Goal: Task Accomplishment & Management: Manage account settings

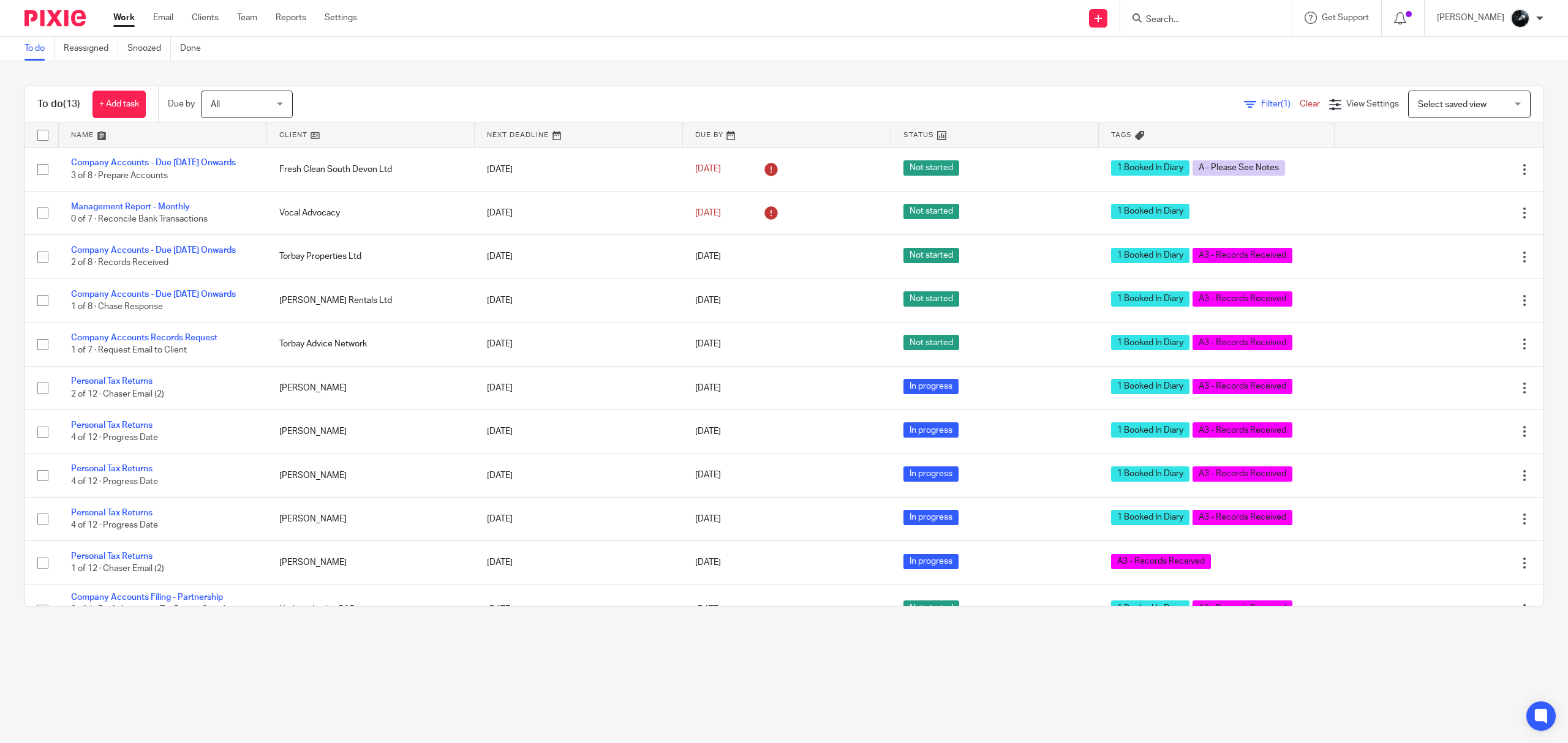
click at [1208, 21] on input "Search" at bounding box center [1200, 20] width 110 height 11
type input "d"
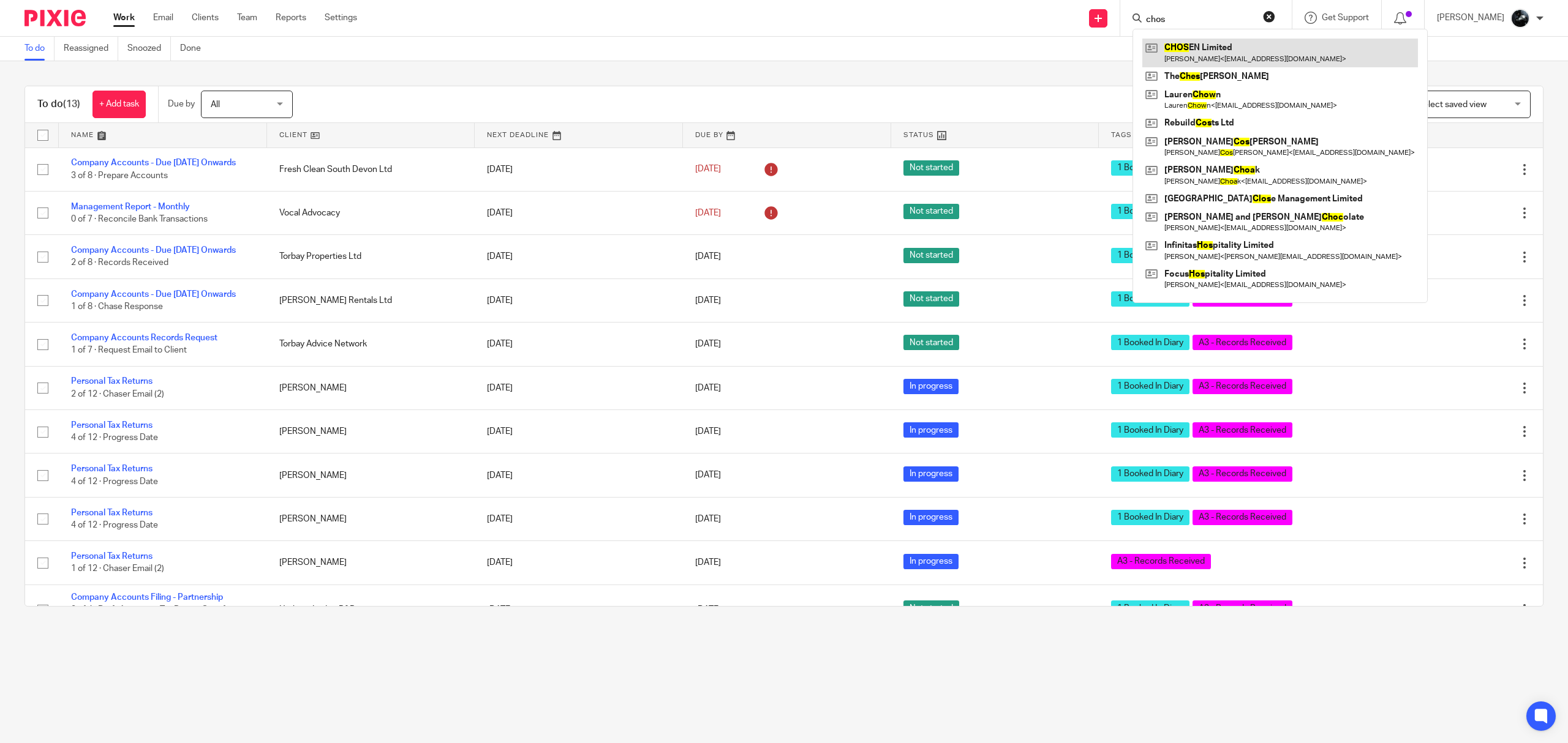
type input "chos"
click at [1216, 57] on link at bounding box center [1280, 52] width 275 height 28
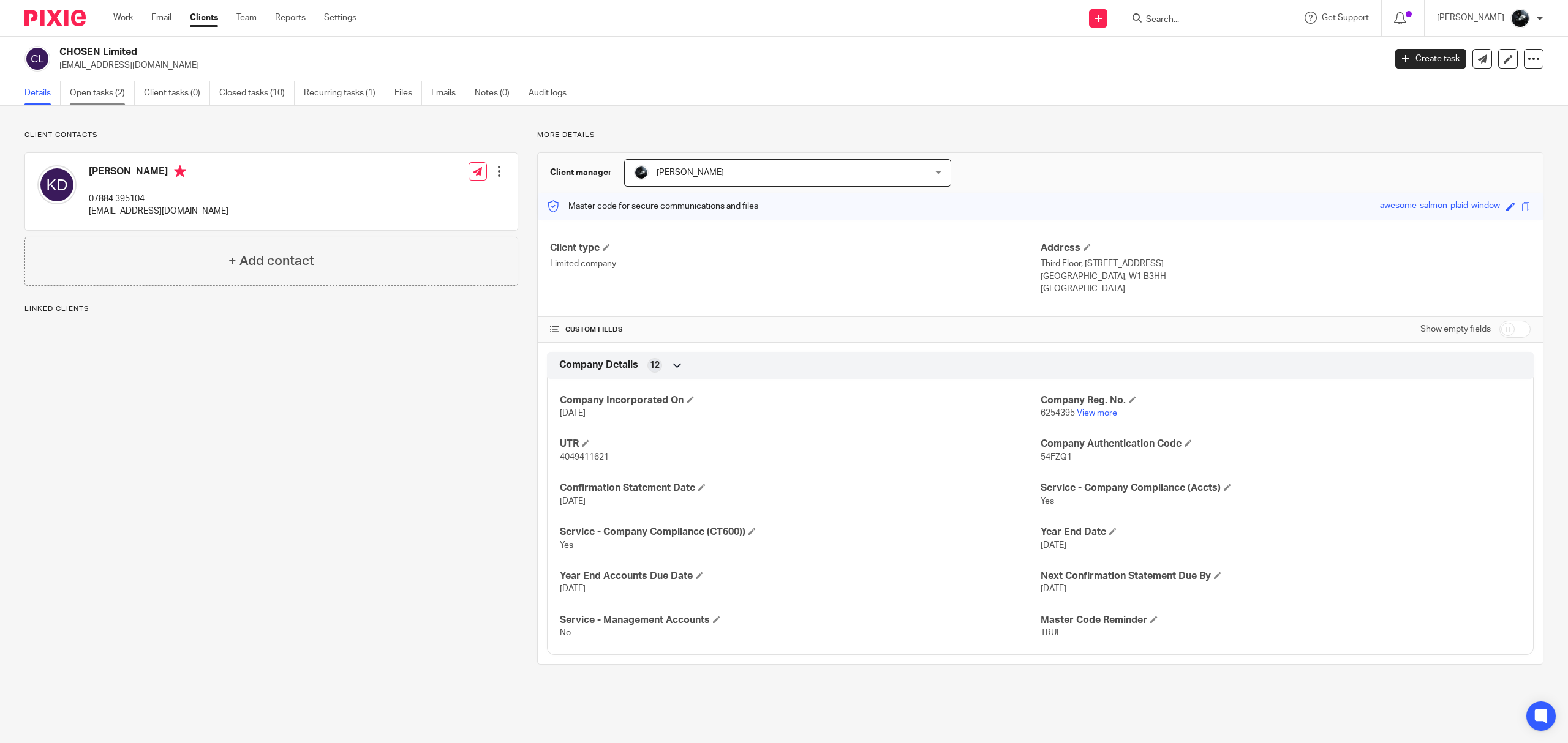
click at [118, 87] on link "Open tasks (2)" at bounding box center [102, 94] width 65 height 24
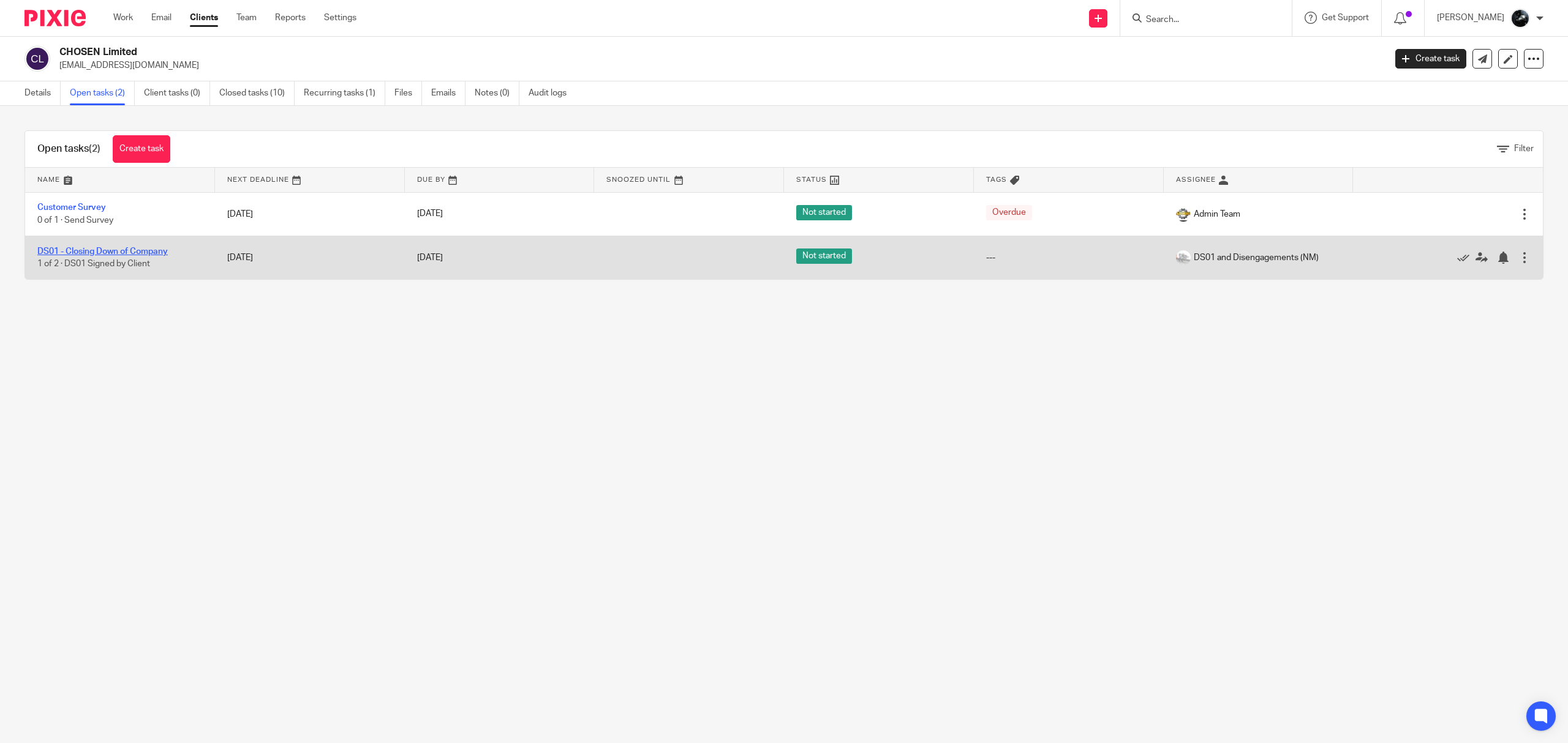
click at [135, 255] on link "DS01 - Closing Down of Company" at bounding box center [102, 251] width 130 height 9
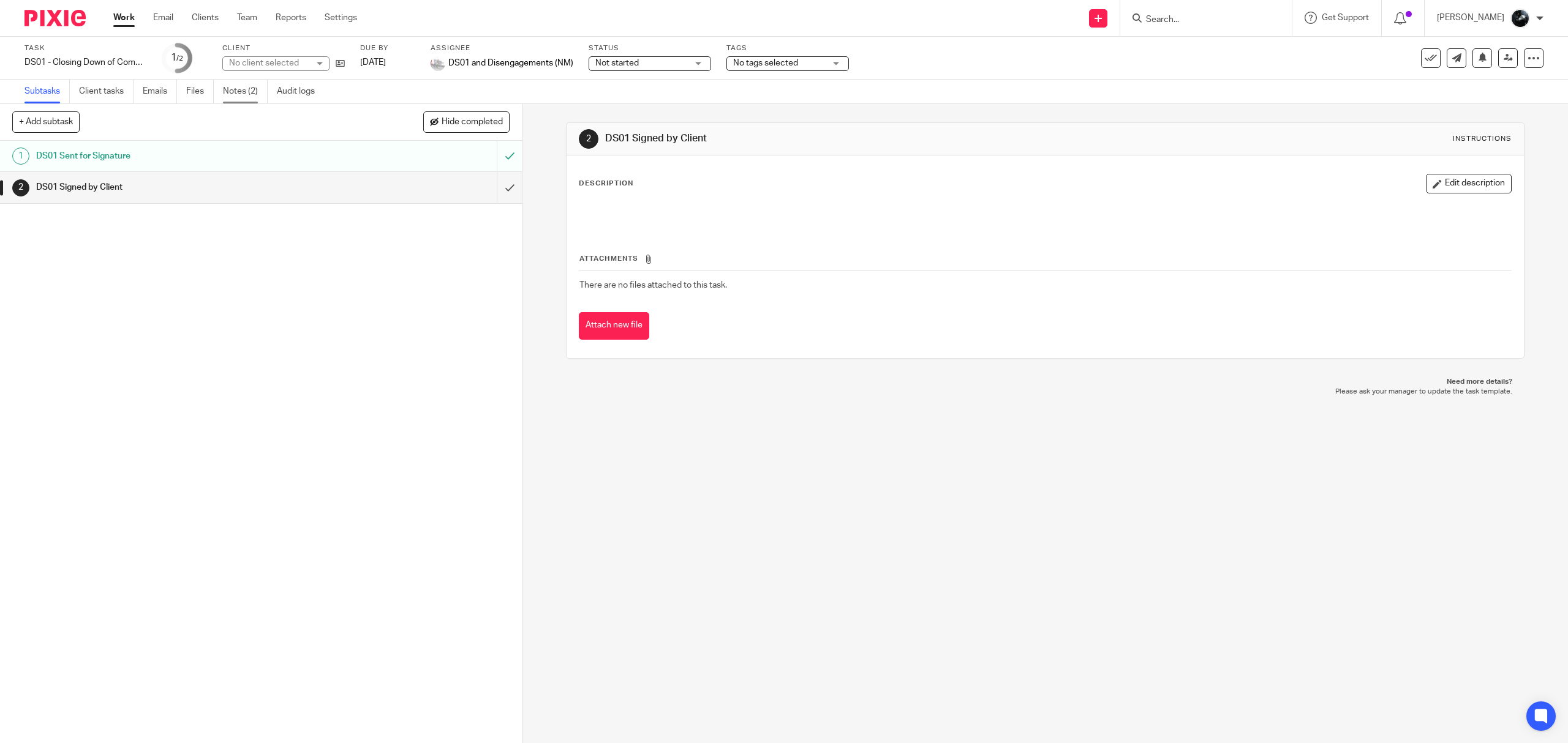
click at [238, 86] on link "Notes (2)" at bounding box center [245, 92] width 44 height 24
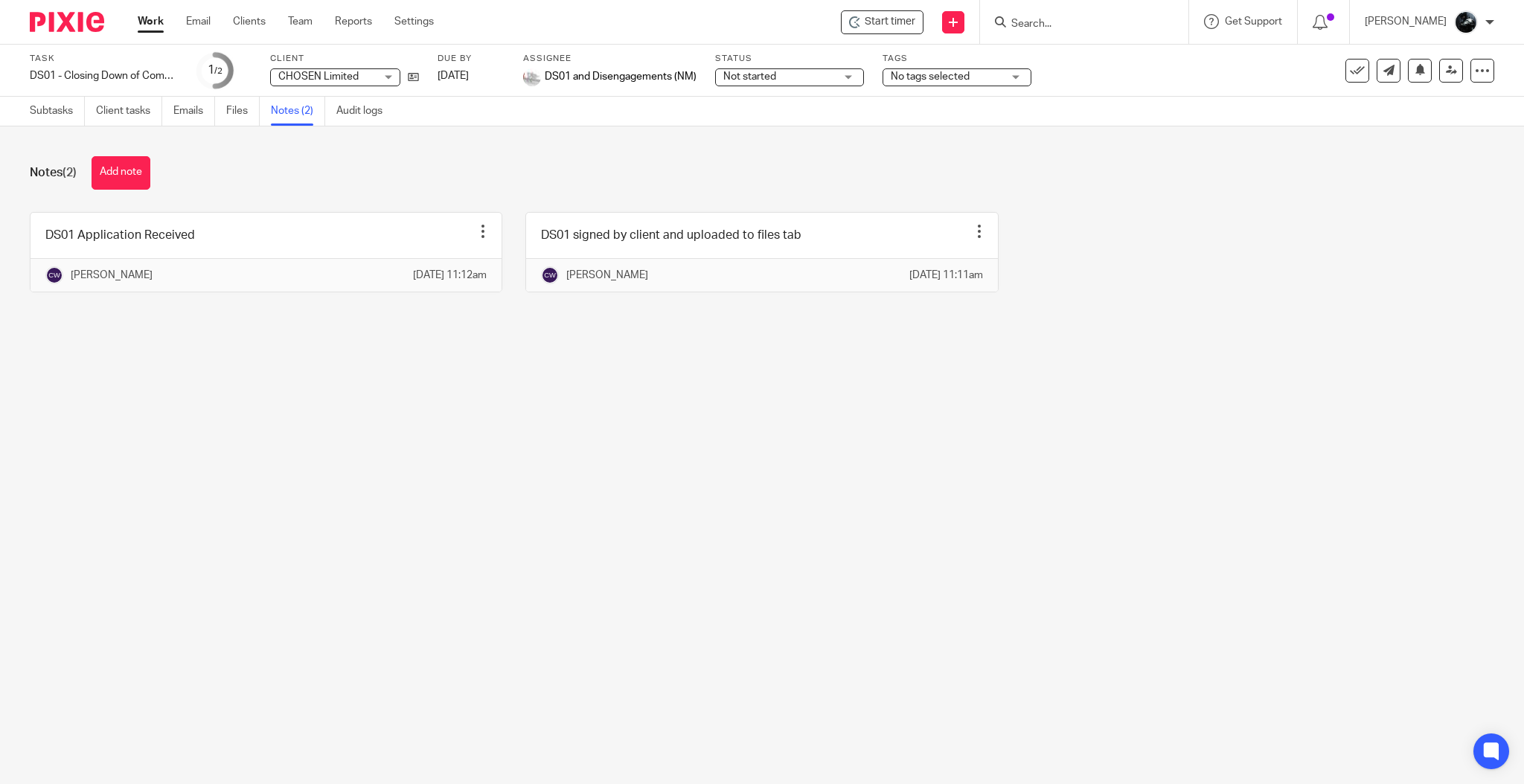
click at [1069, 24] on input "Search" at bounding box center [1077, 25] width 133 height 14
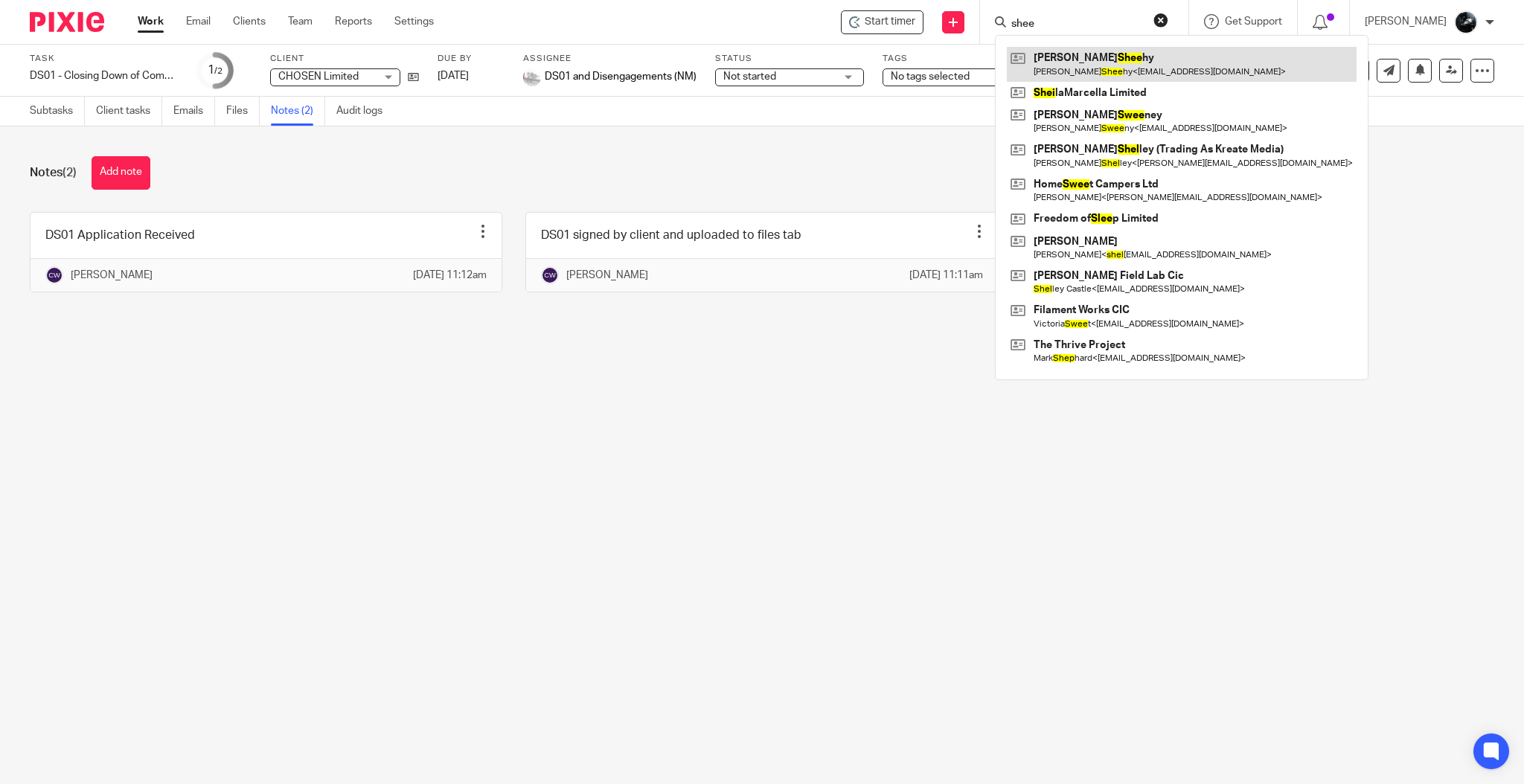
type input "shee"
click at [1112, 70] on link at bounding box center [1182, 64] width 349 height 34
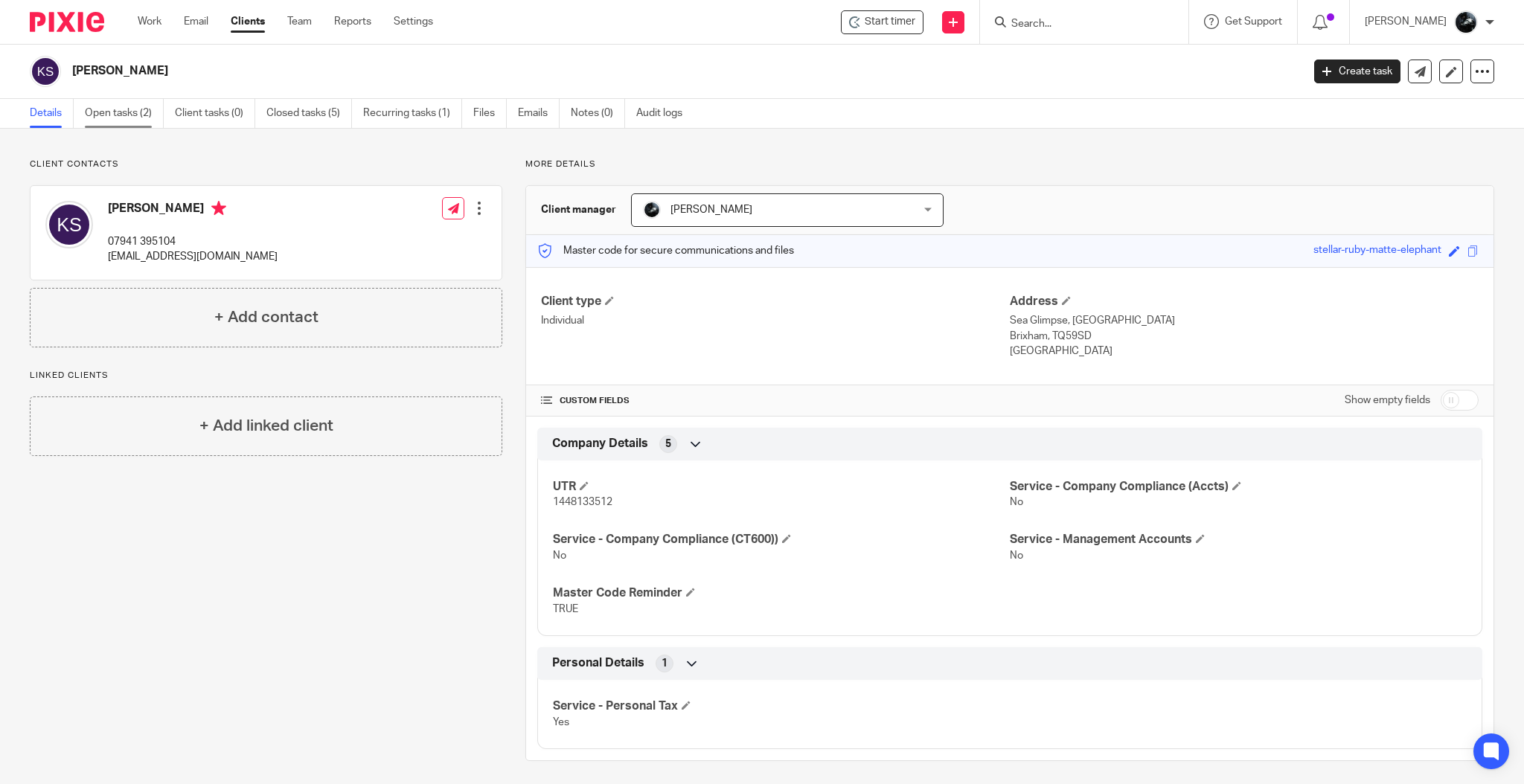
click at [146, 102] on link "Open tasks (2)" at bounding box center [124, 114] width 79 height 29
click at [141, 113] on link "Open tasks (2)" at bounding box center [124, 114] width 79 height 29
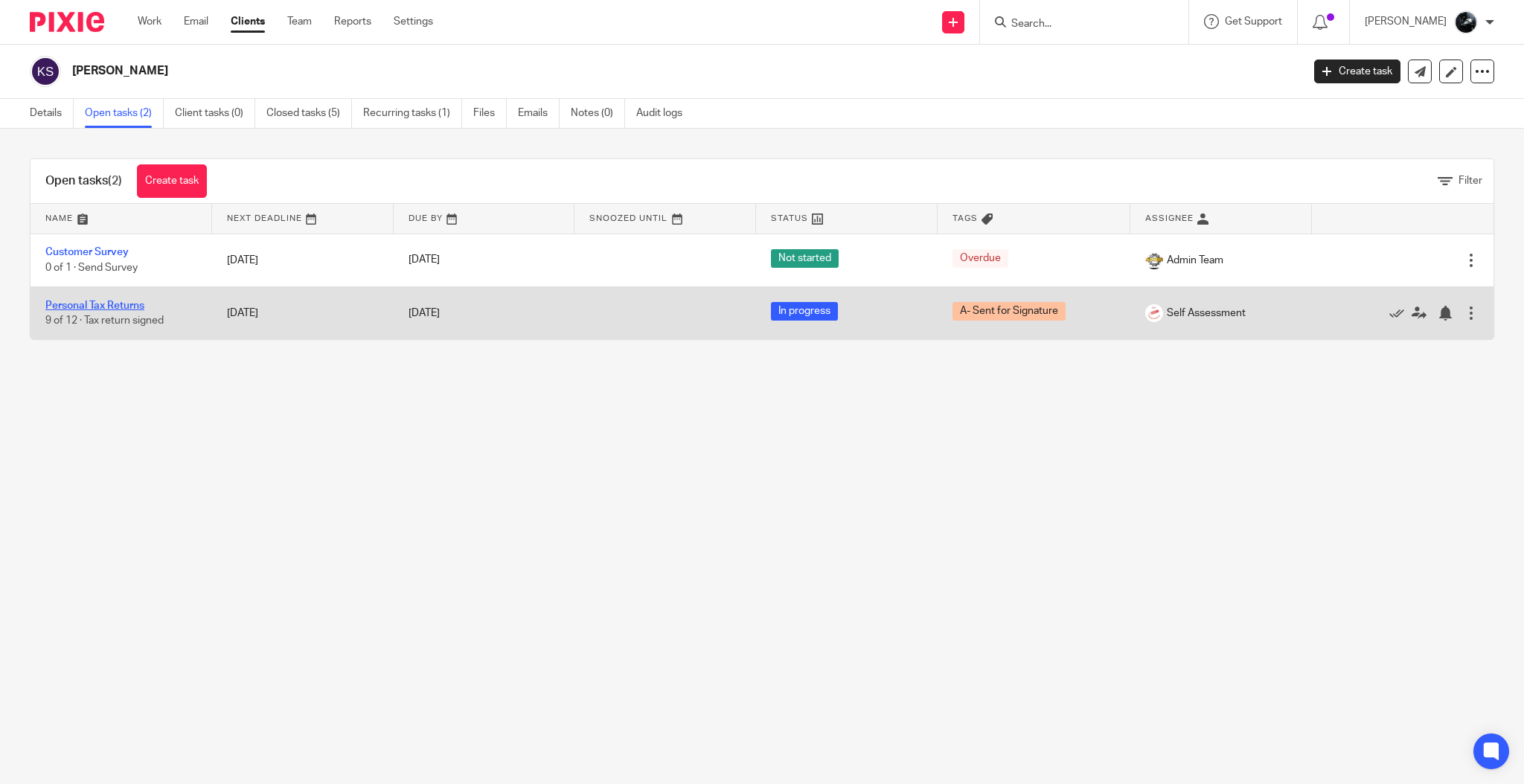
click at [90, 306] on link "Personal Tax Returns" at bounding box center [94, 305] width 99 height 11
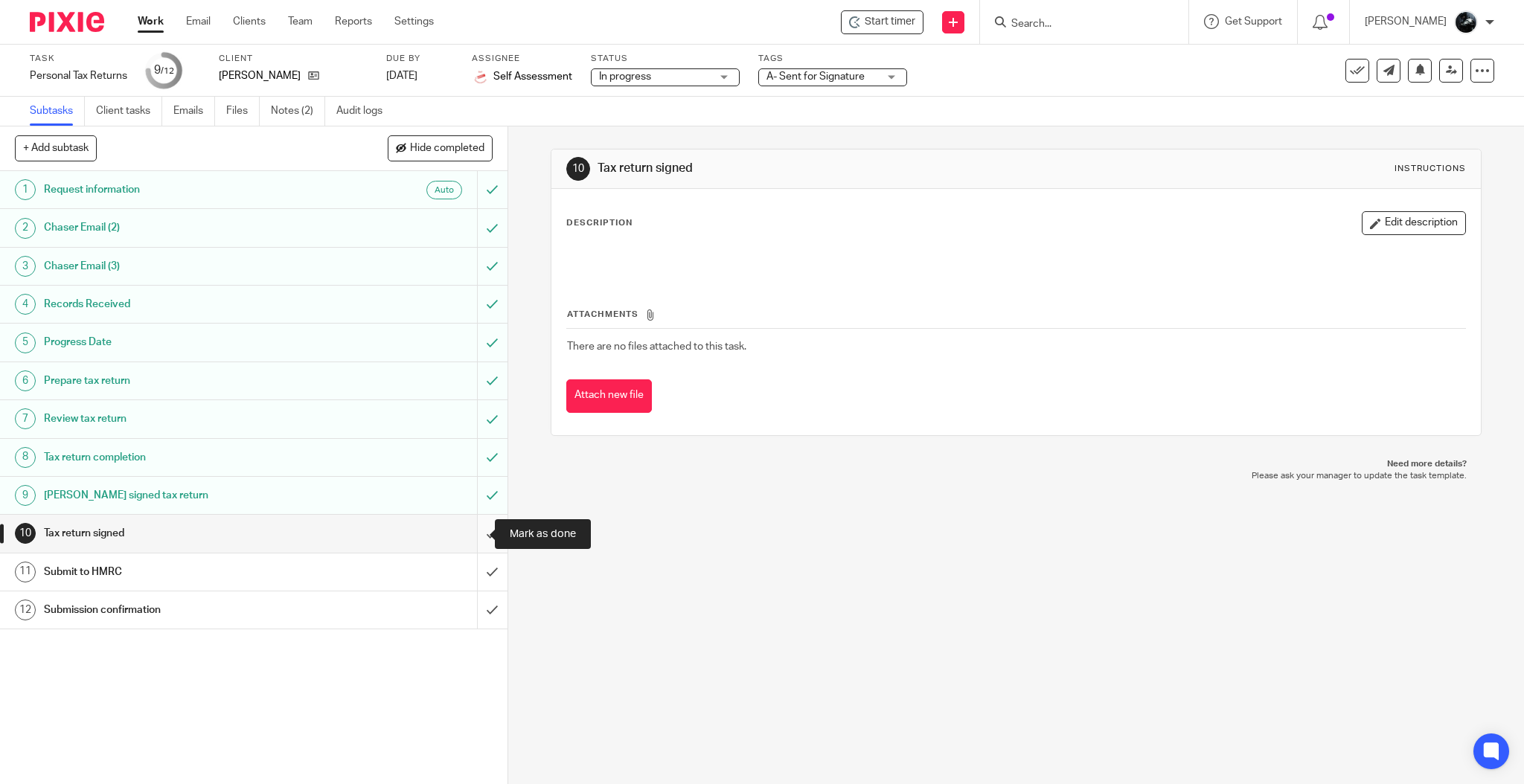
click at [472, 527] on input "submit" at bounding box center [253, 534] width 507 height 37
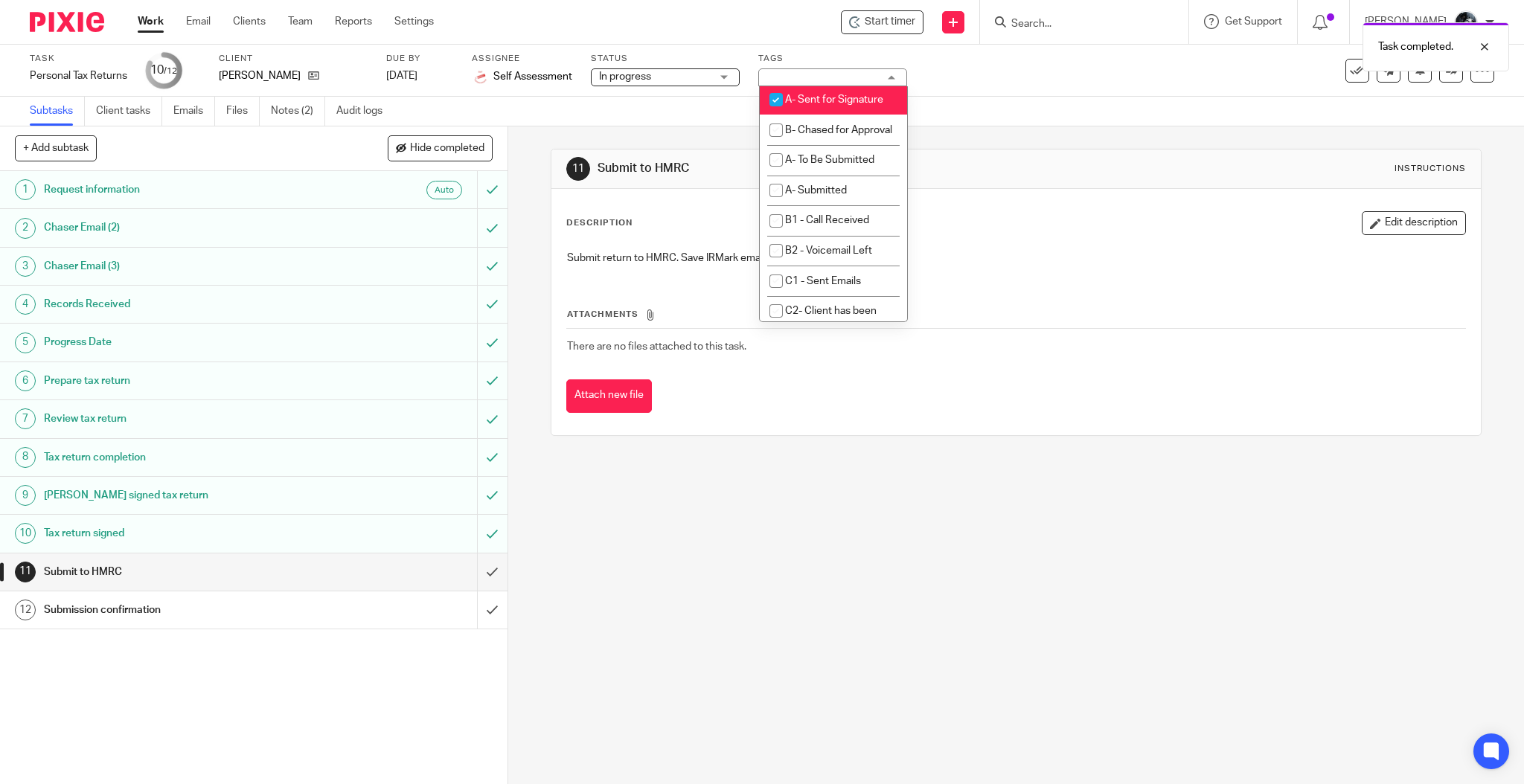
scroll to position [893, 0]
click at [822, 117] on li "A- Sent for Signature" at bounding box center [833, 101] width 147 height 30
checkbox input "false"
click at [830, 167] on span "A- To Be Submitted" at bounding box center [829, 161] width 89 height 11
checkbox input "true"
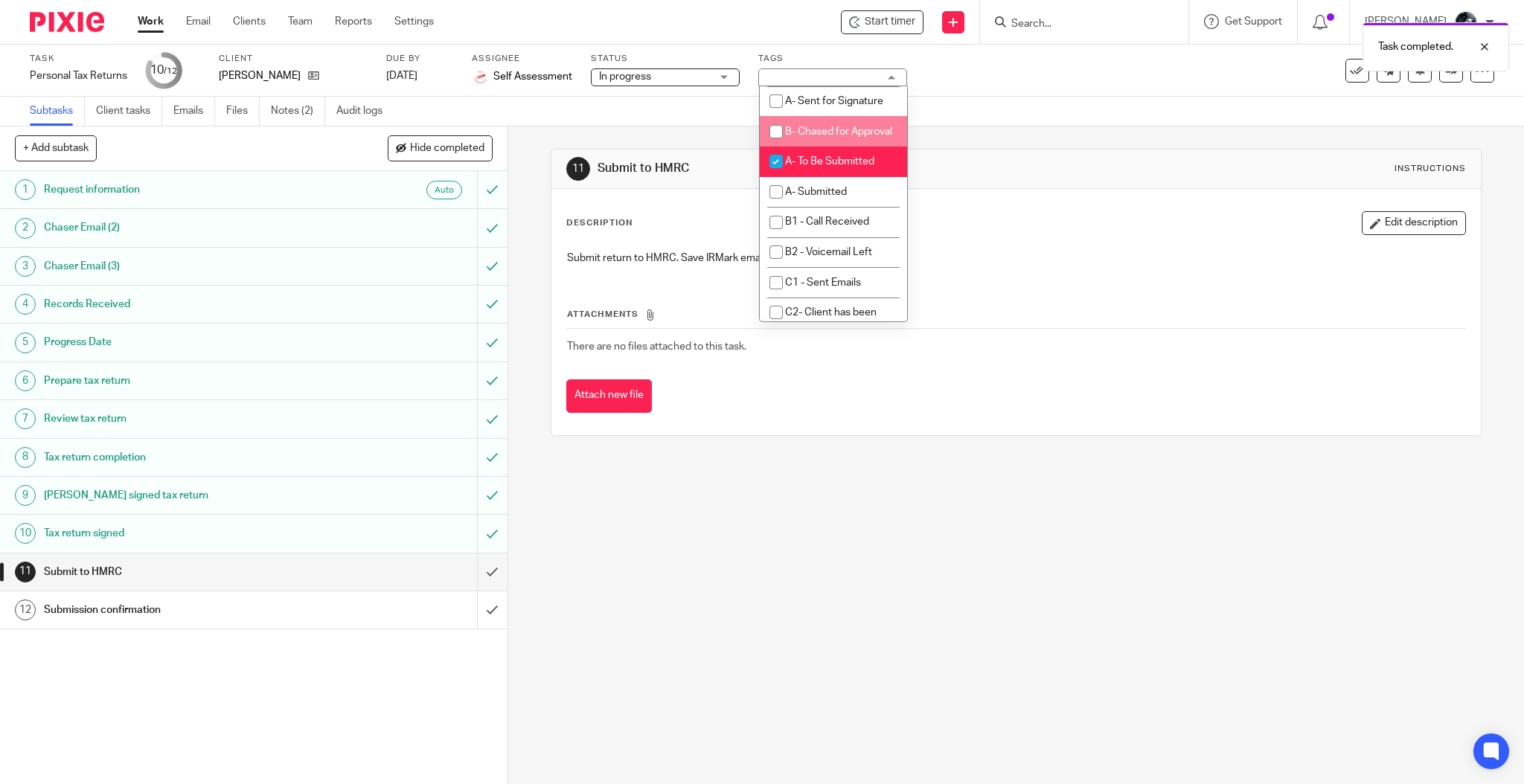
drag, startPoint x: 1105, startPoint y: 106, endPoint x: 1076, endPoint y: 98, distance: 30.1
click at [1105, 108] on div "Subtasks Client tasks Emails Files Notes (2) Audit logs" at bounding box center [762, 112] width 1524 height 29
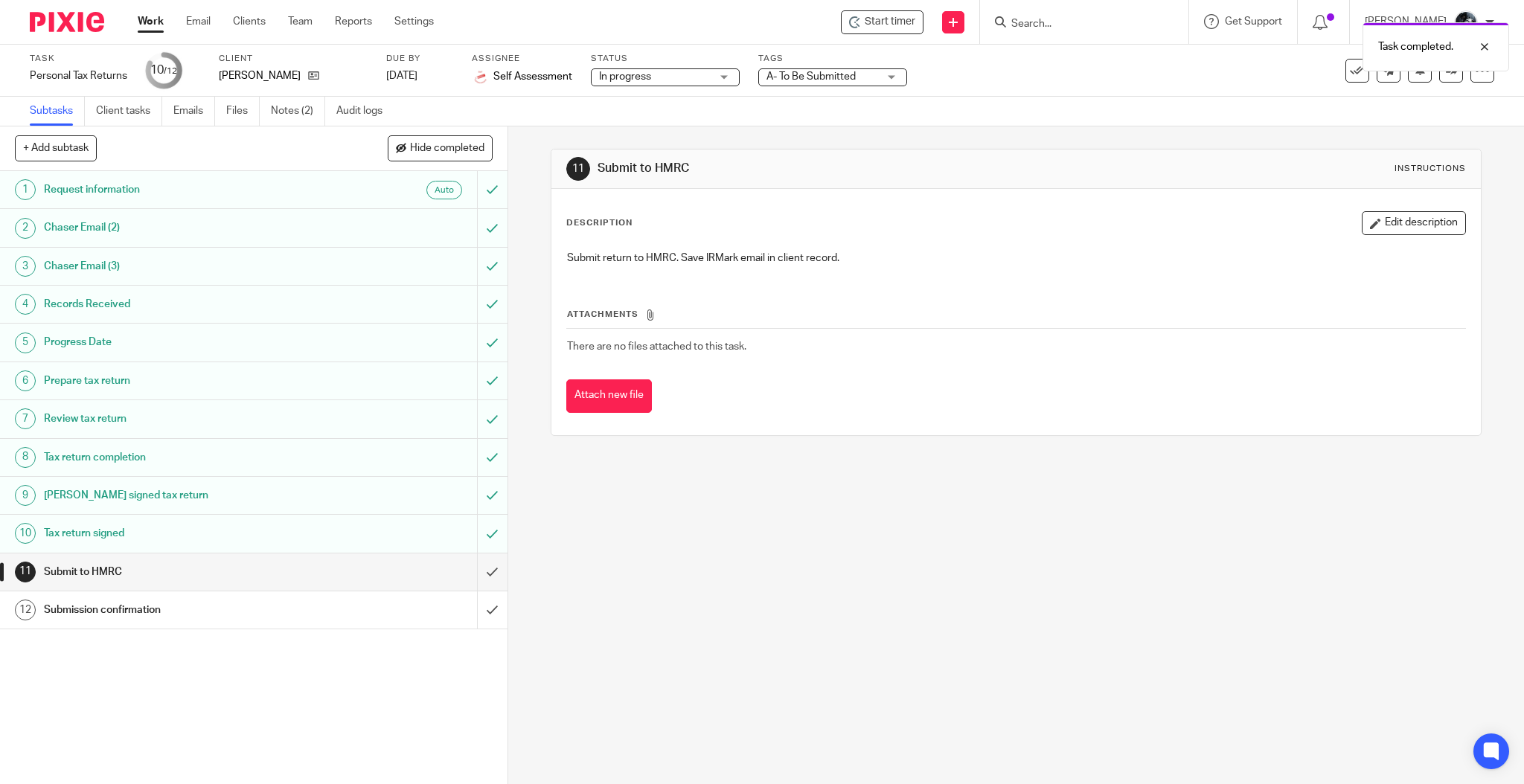
click at [1432, 82] on div "Task Personal Tax Returns Save Personal Tax Returns 10 /12 Client Kevin Sheehy …" at bounding box center [762, 71] width 1464 height 35
click at [1439, 78] on link at bounding box center [1450, 71] width 24 height 24
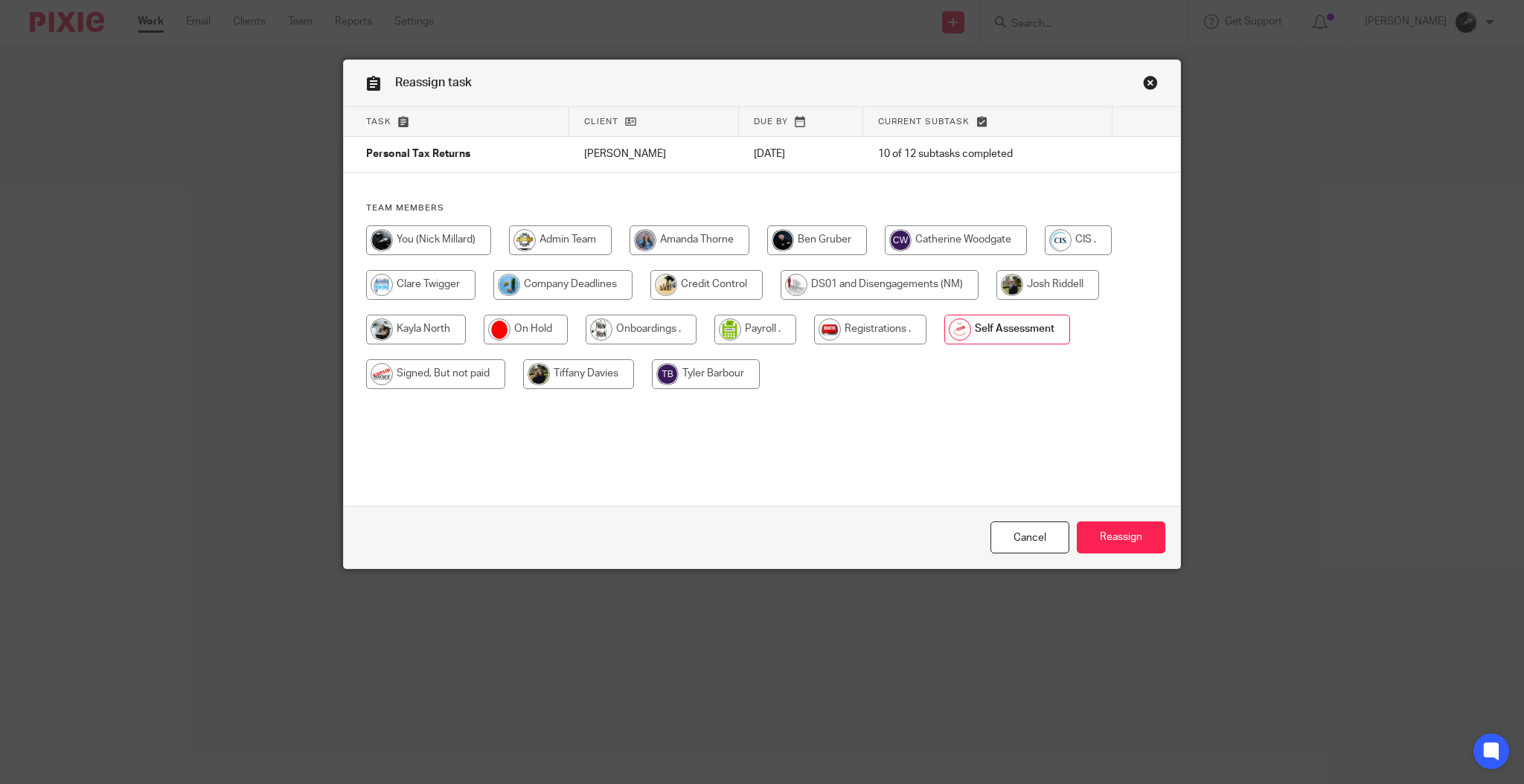
click at [449, 382] on input "radio" at bounding box center [436, 374] width 139 height 29
radio input "true"
click at [1100, 543] on input "Reassign" at bounding box center [1121, 537] width 88 height 32
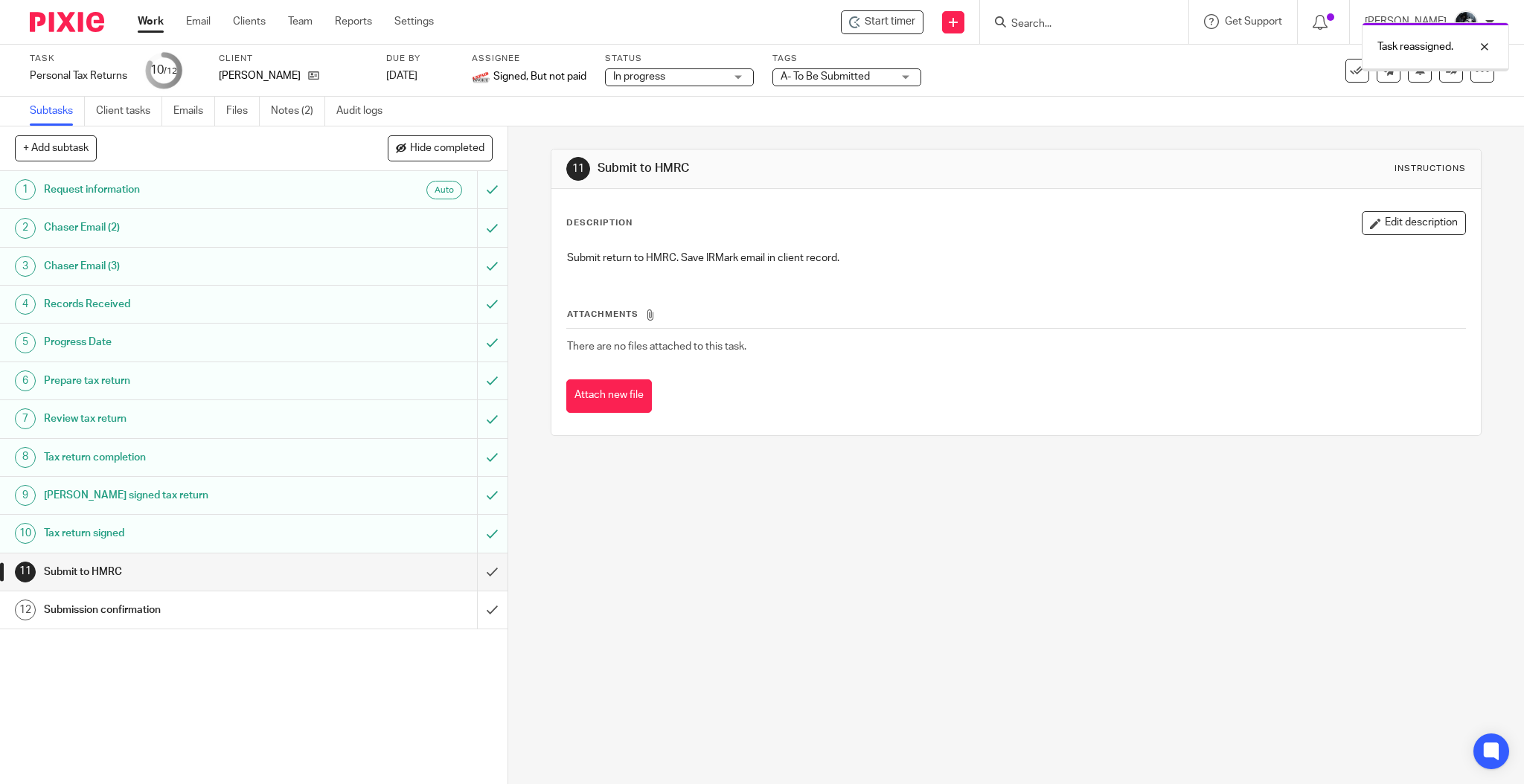
click at [1104, 25] on div "Task reassigned." at bounding box center [1134, 43] width 747 height 57
click at [1055, 19] on div "Task reassigned." at bounding box center [1134, 43] width 747 height 57
drag, startPoint x: 1065, startPoint y: 28, endPoint x: 1056, endPoint y: 32, distance: 9.8
click at [1060, 35] on div "Task reassigned." at bounding box center [1134, 43] width 747 height 57
drag, startPoint x: 1029, startPoint y: 21, endPoint x: 1069, endPoint y: 11, distance: 41.2
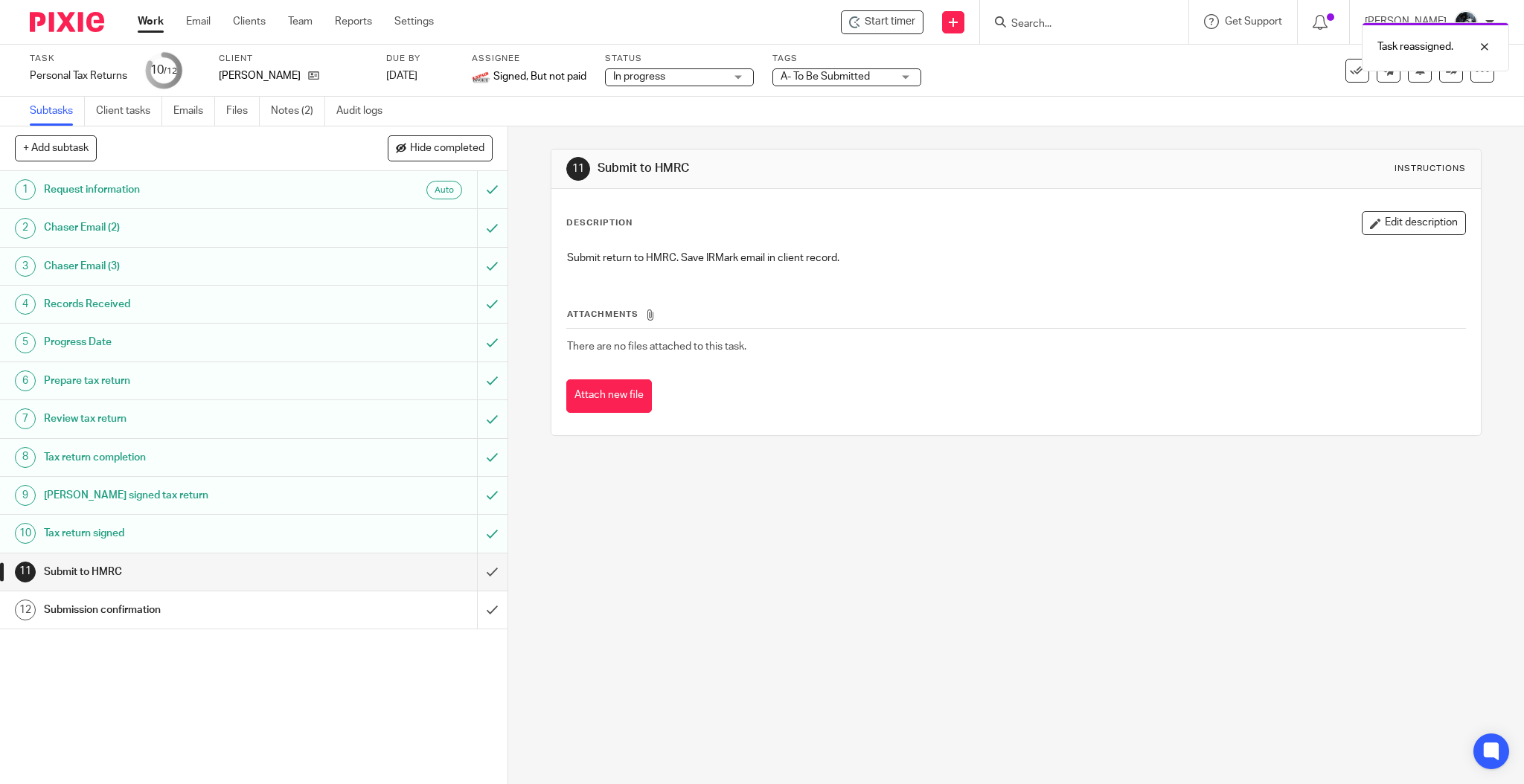
click at [1033, 24] on div "Task reassigned." at bounding box center [1134, 43] width 747 height 57
click at [1069, 13] on form at bounding box center [1088, 22] width 158 height 19
click at [1056, 23] on input "Search" at bounding box center [1077, 25] width 133 height 14
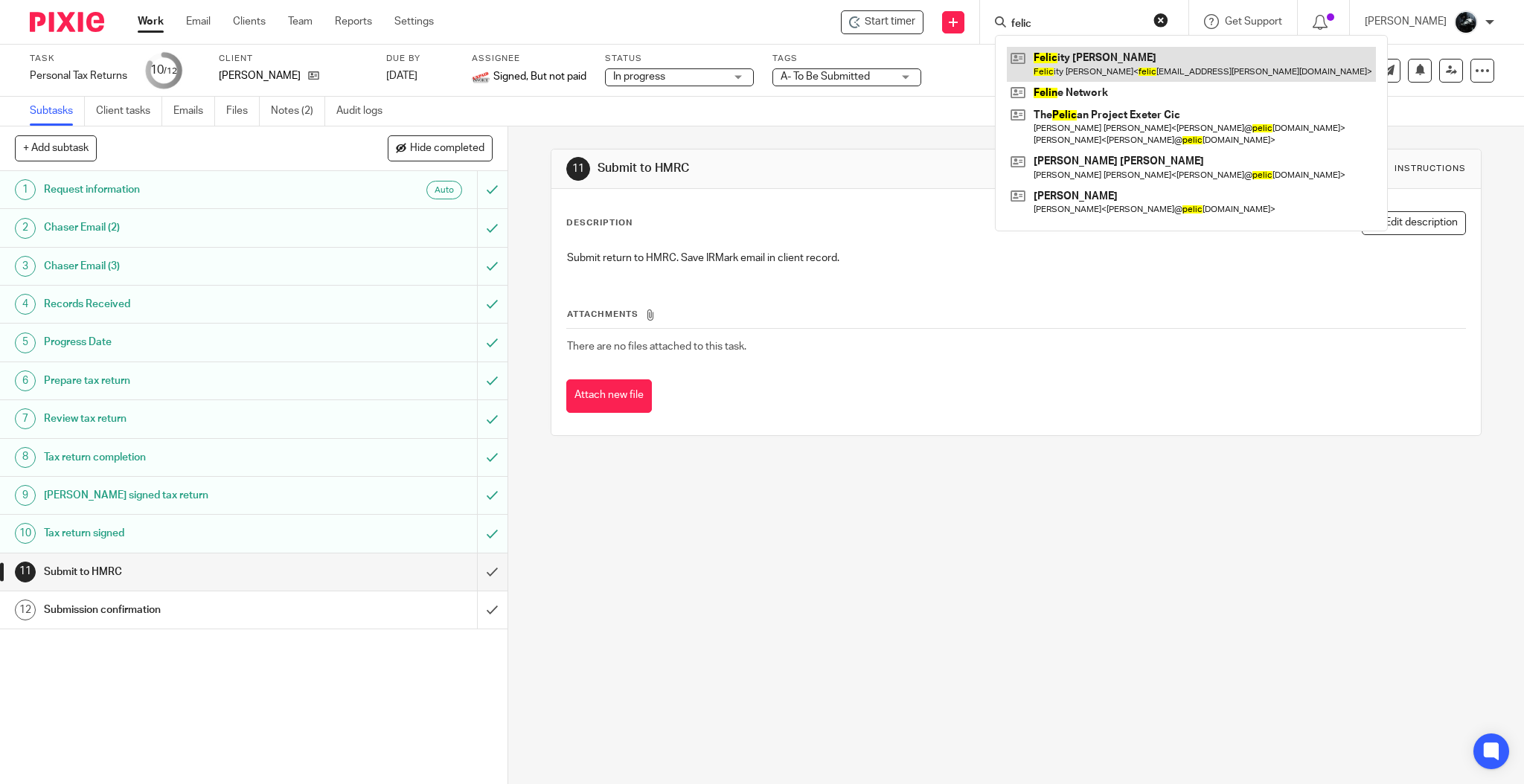
type input "felic"
click at [1078, 52] on link at bounding box center [1191, 64] width 369 height 34
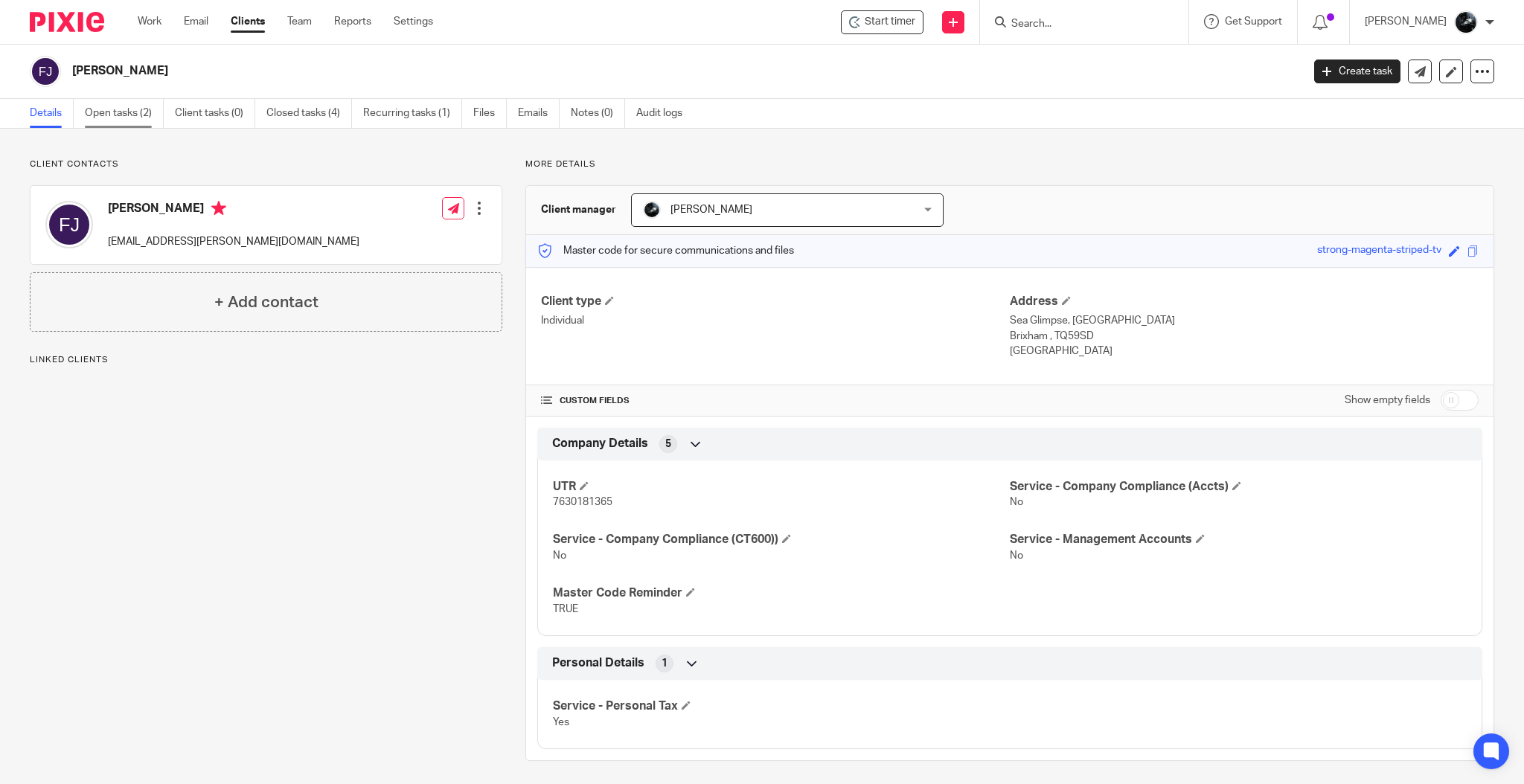
click at [120, 100] on link "Open tasks (2)" at bounding box center [124, 114] width 79 height 29
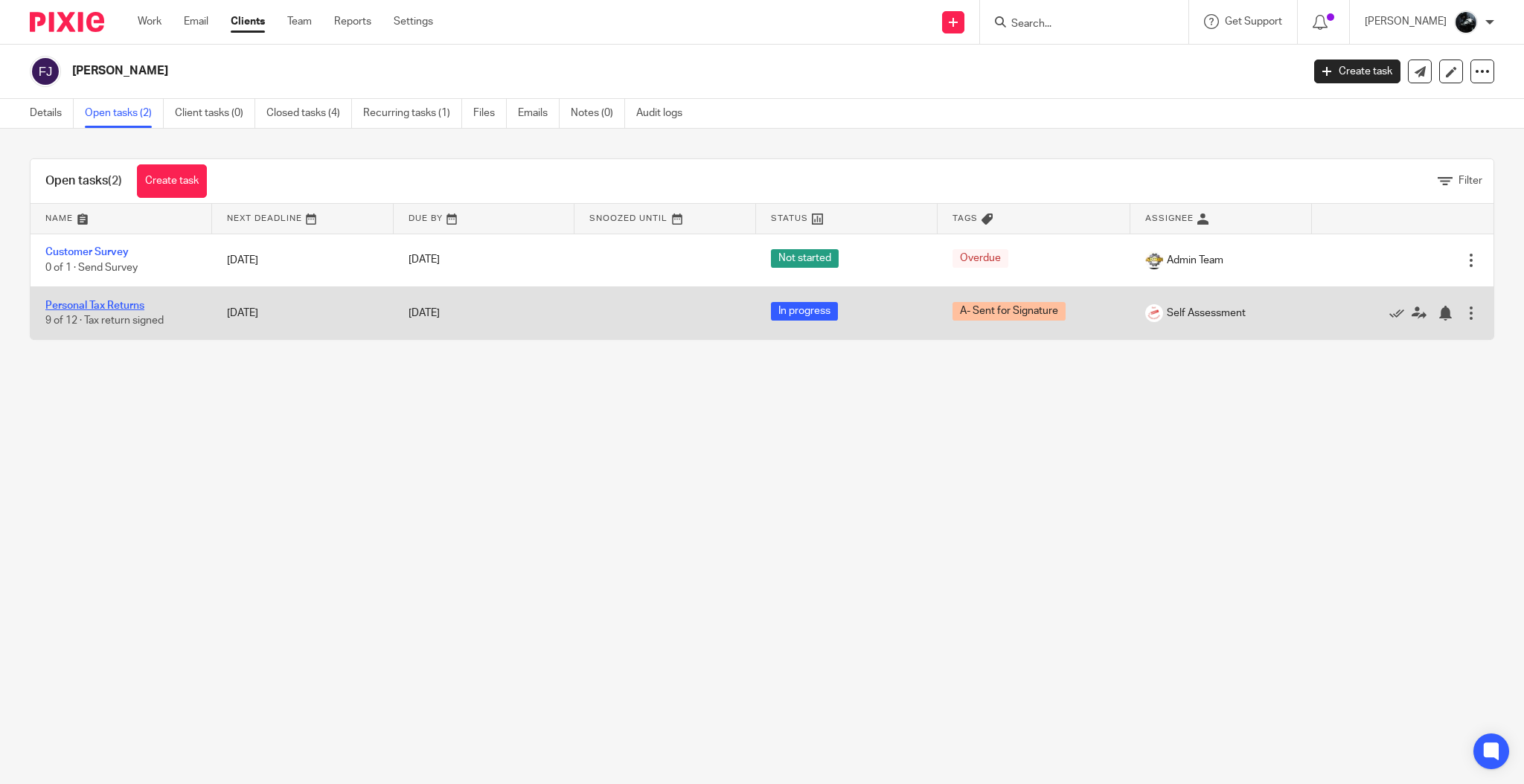
click at [93, 301] on link "Personal Tax Returns" at bounding box center [94, 305] width 99 height 11
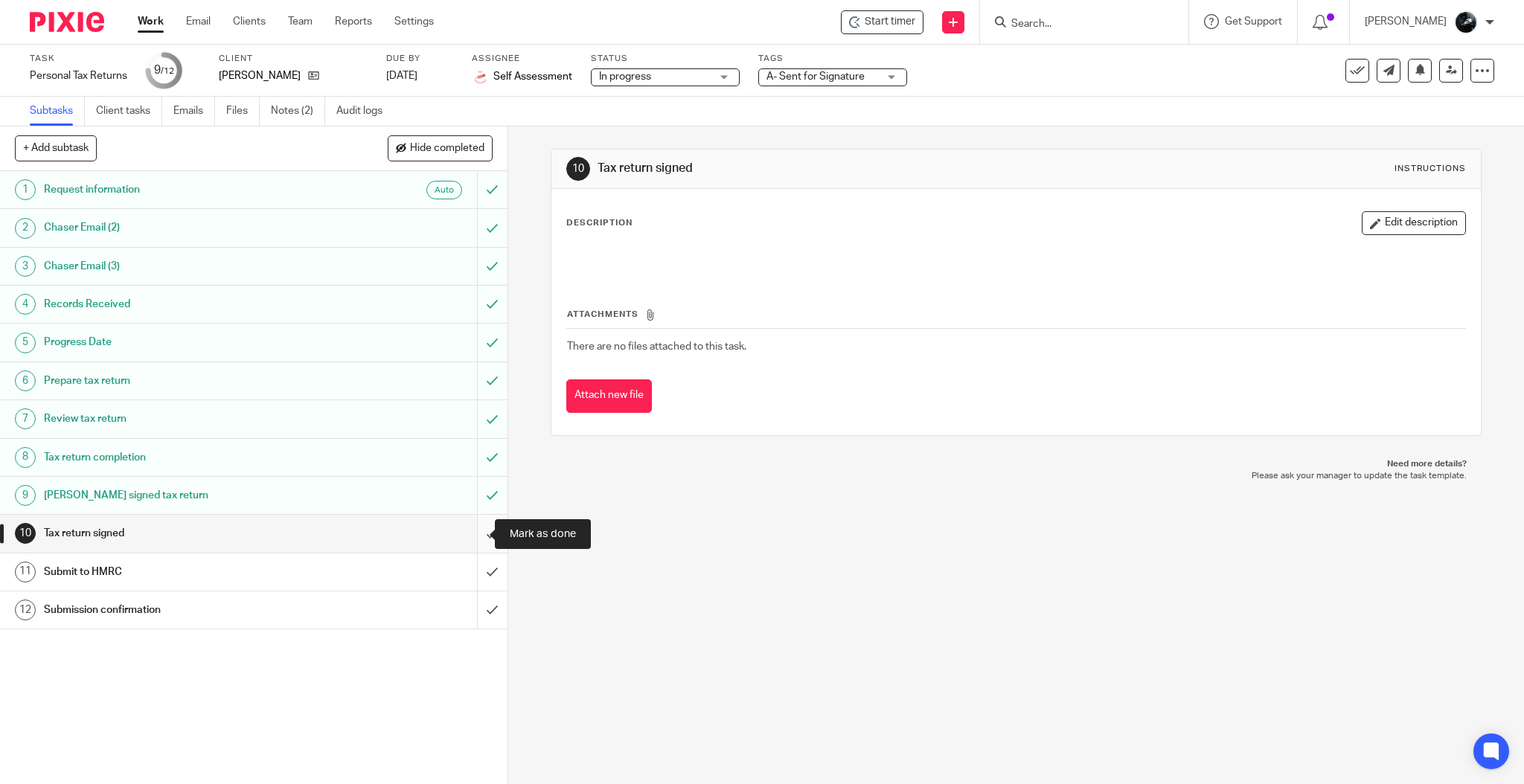
click at [477, 537] on input "submit" at bounding box center [253, 534] width 507 height 37
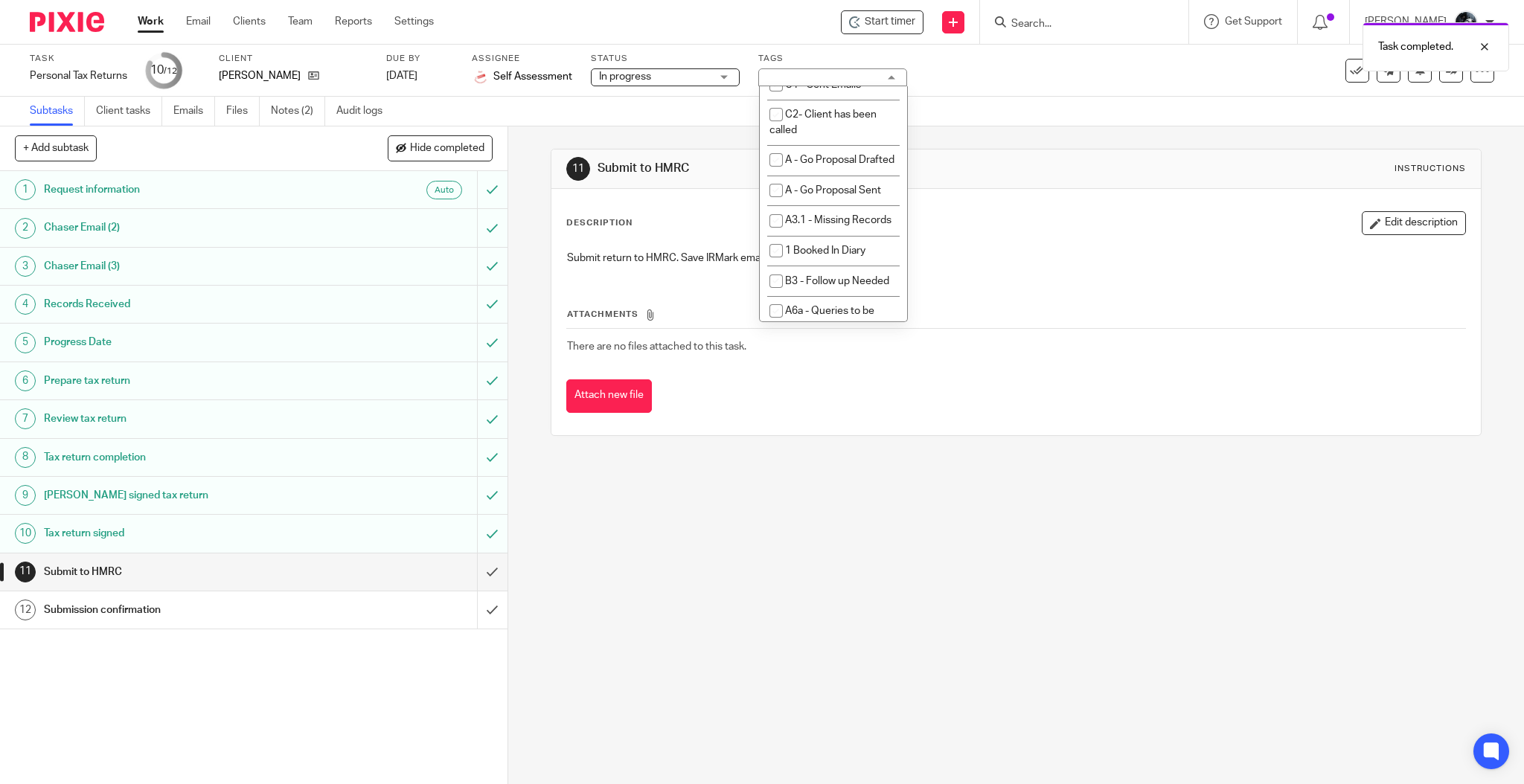
scroll to position [992, 0]
click at [825, 18] on li "A- Sent for Signature" at bounding box center [833, 2] width 147 height 30
checkbox input "false"
drag, startPoint x: 839, startPoint y: 214, endPoint x: 890, endPoint y: 206, distance: 51.6
click at [840, 78] on li "A- To Be Submitted" at bounding box center [833, 63] width 147 height 30
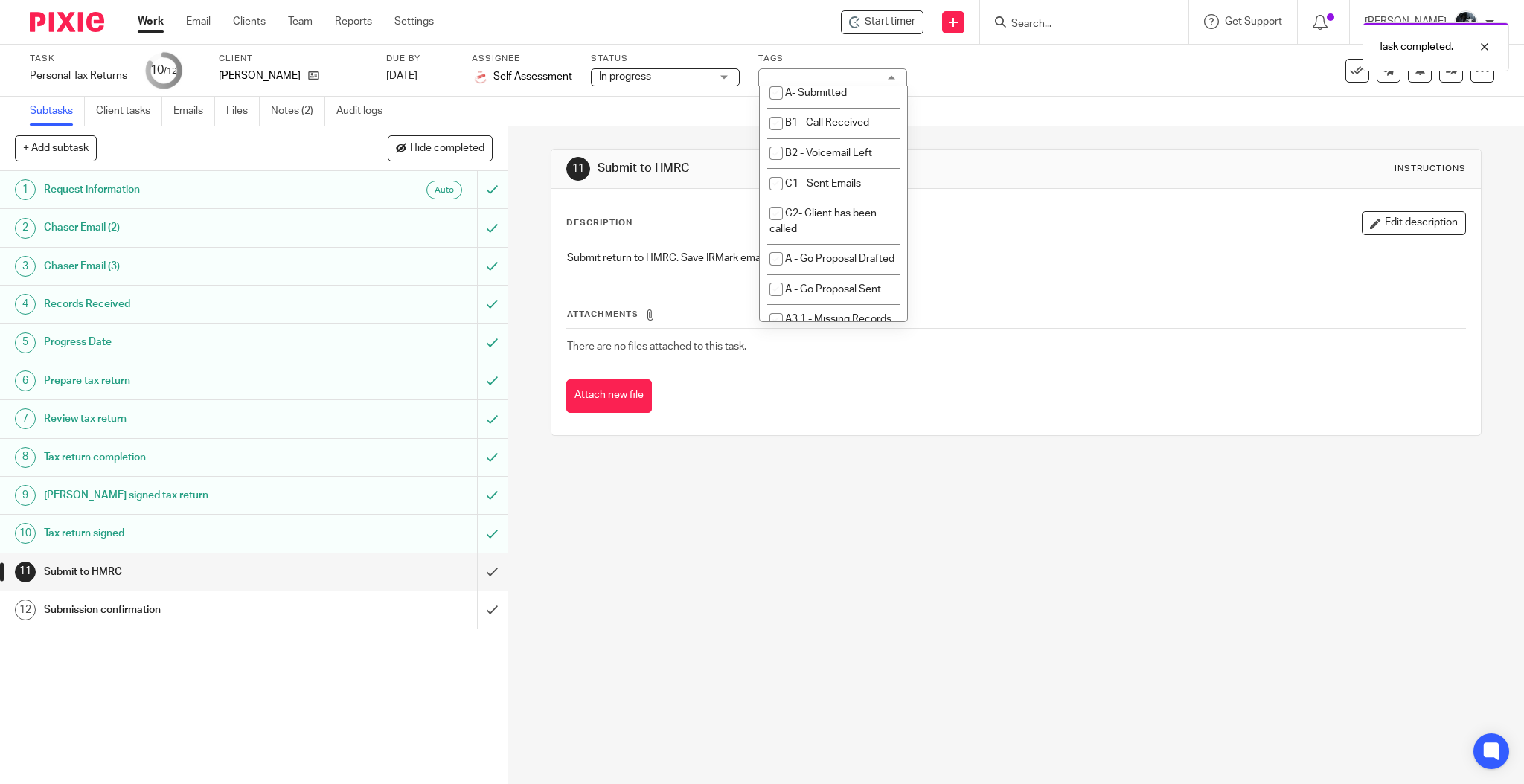
checkbox input "true"
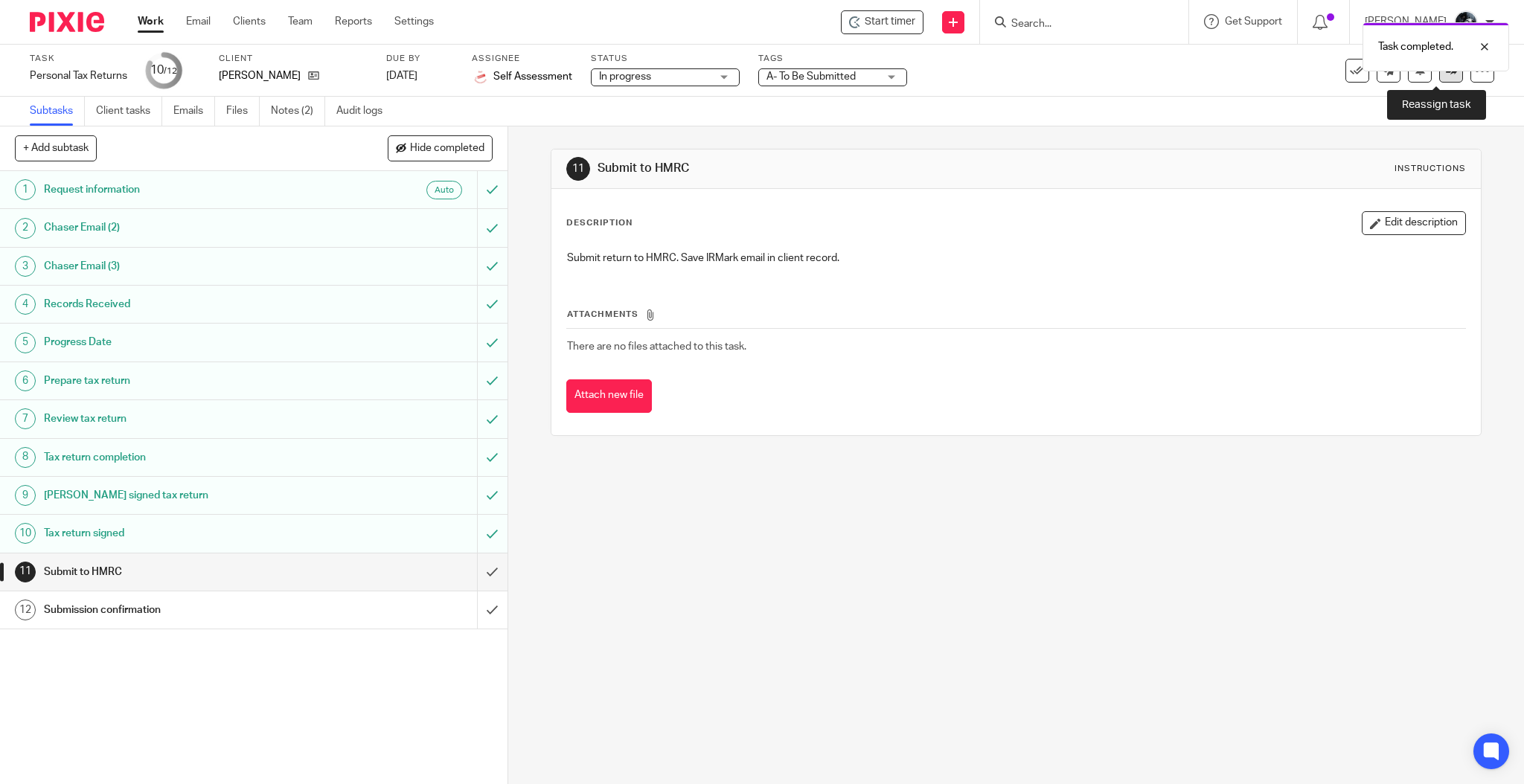
click at [1439, 78] on link at bounding box center [1450, 71] width 24 height 24
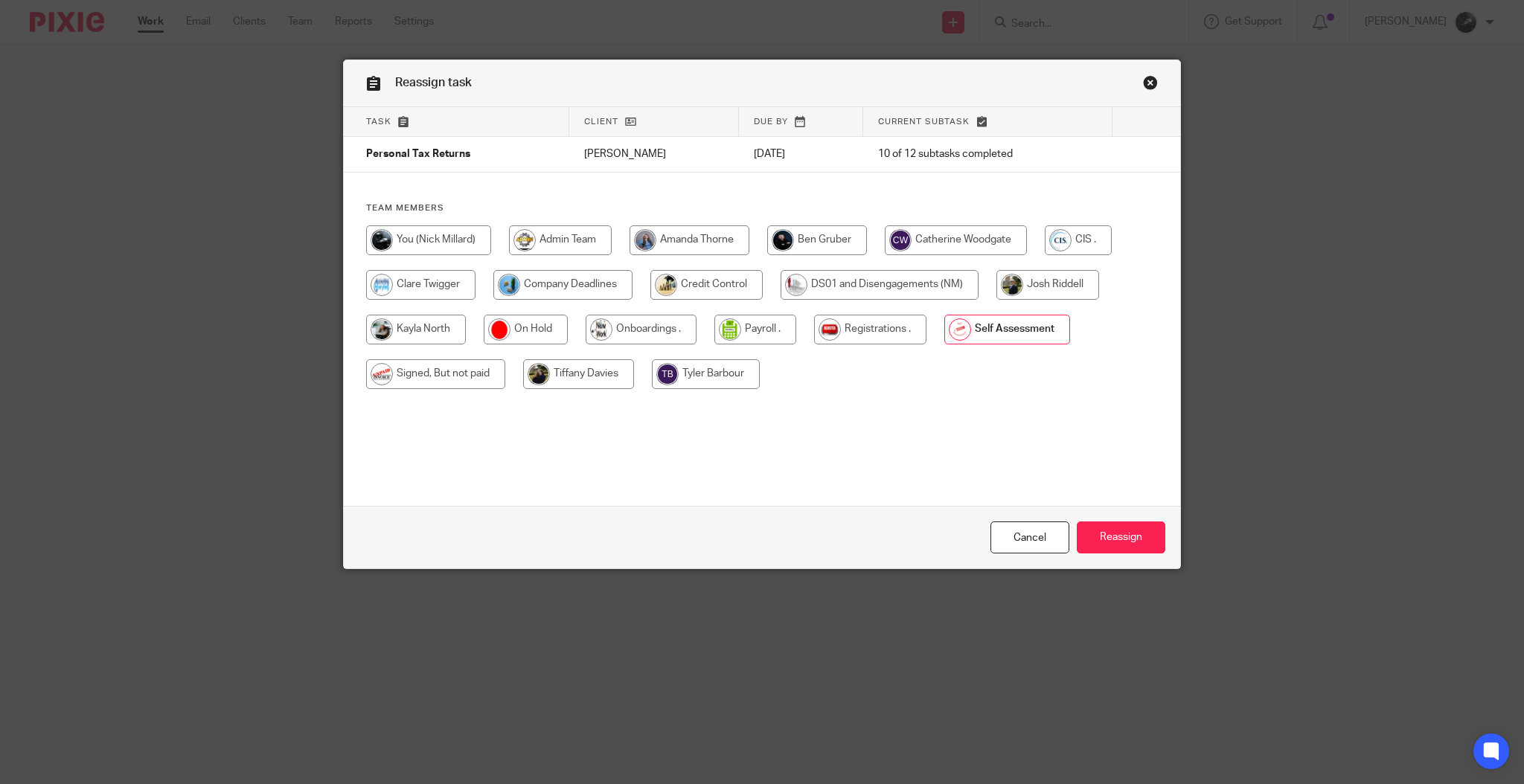
click at [422, 382] on input "radio" at bounding box center [436, 374] width 139 height 29
radio input "true"
click at [1119, 540] on input "Reassign" at bounding box center [1121, 537] width 88 height 32
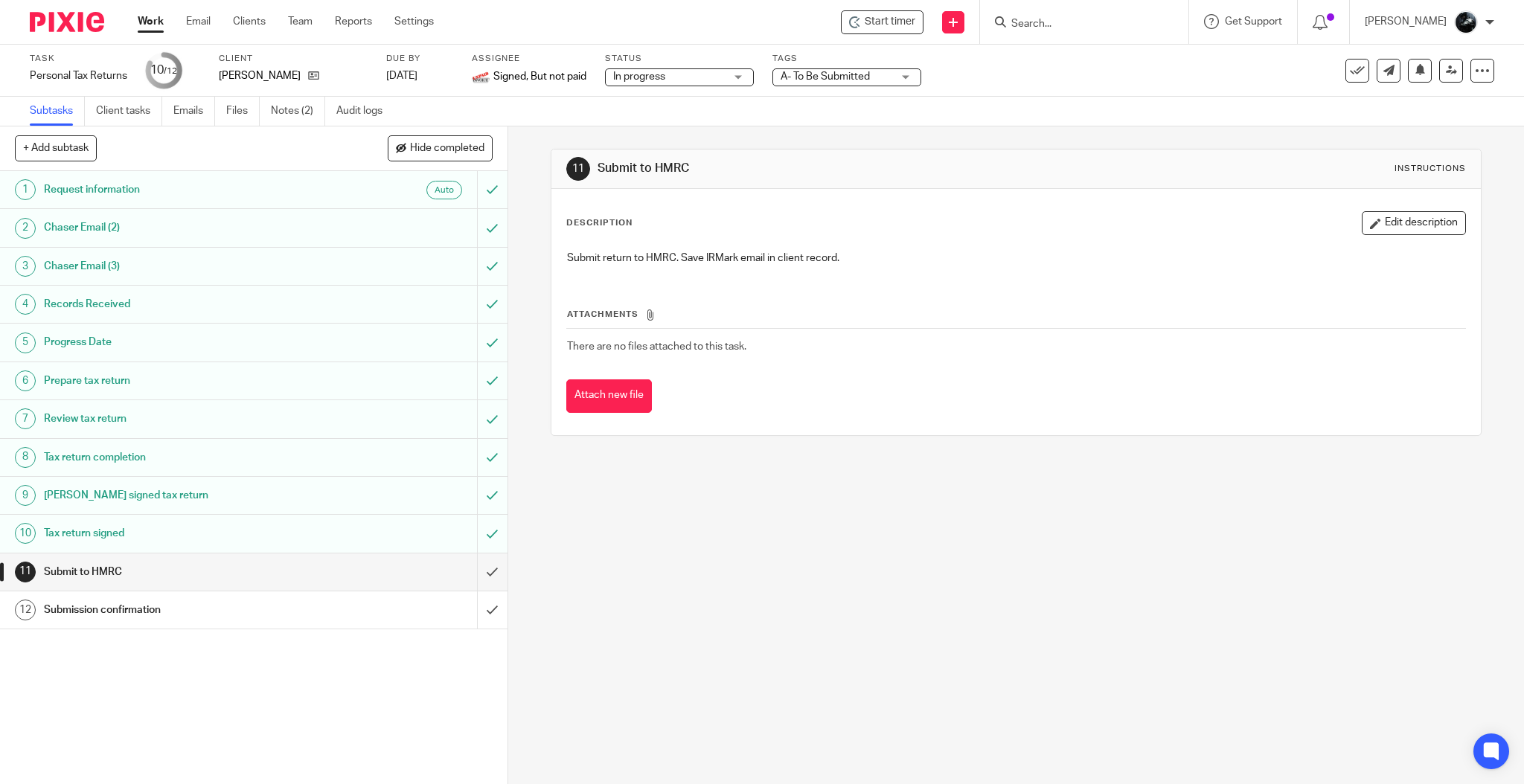
click at [1110, 32] on div at bounding box center [1083, 22] width 208 height 44
click at [1139, 25] on input "Search" at bounding box center [1077, 25] width 133 height 14
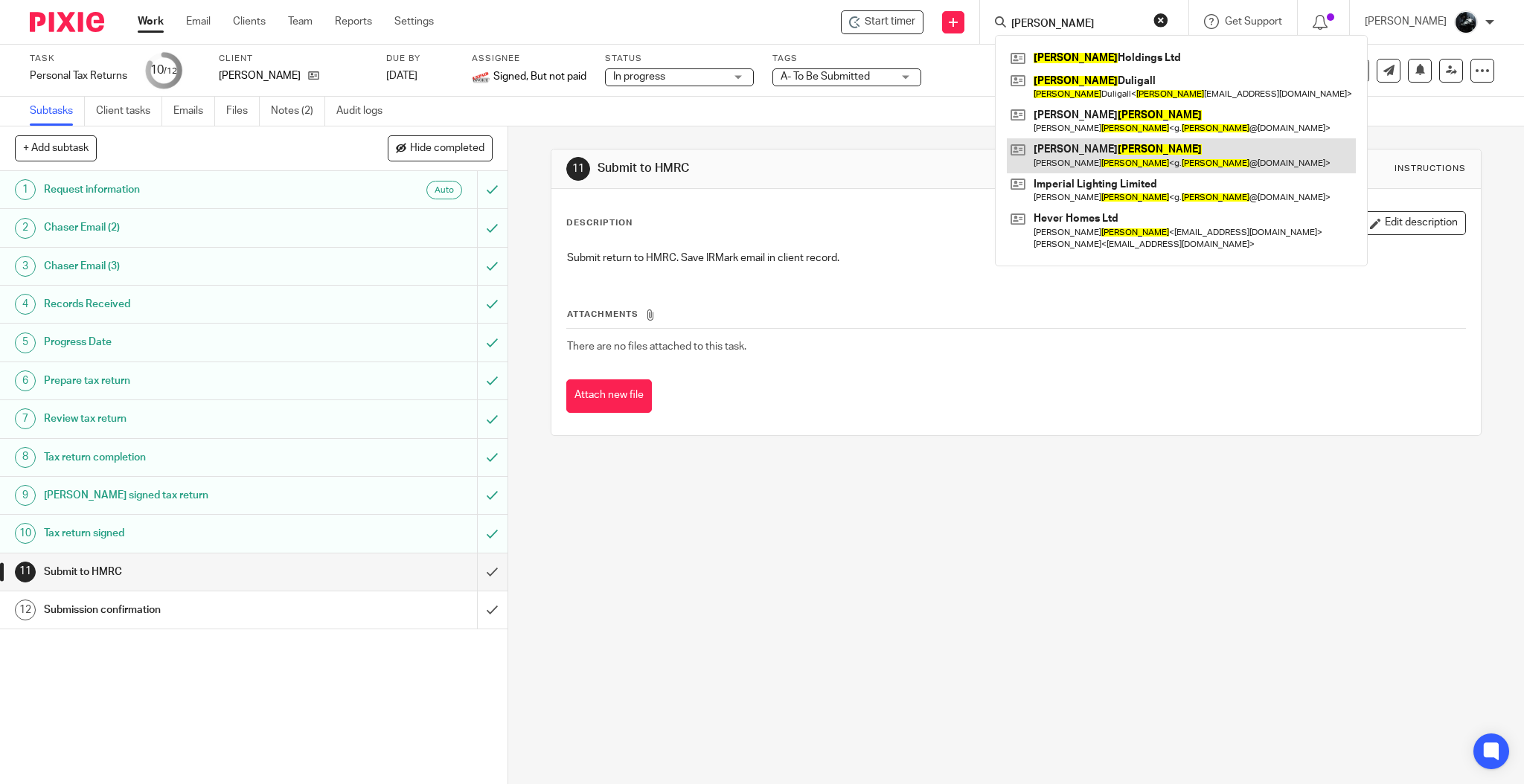
type input "spencer"
click at [1153, 152] on link at bounding box center [1182, 155] width 349 height 34
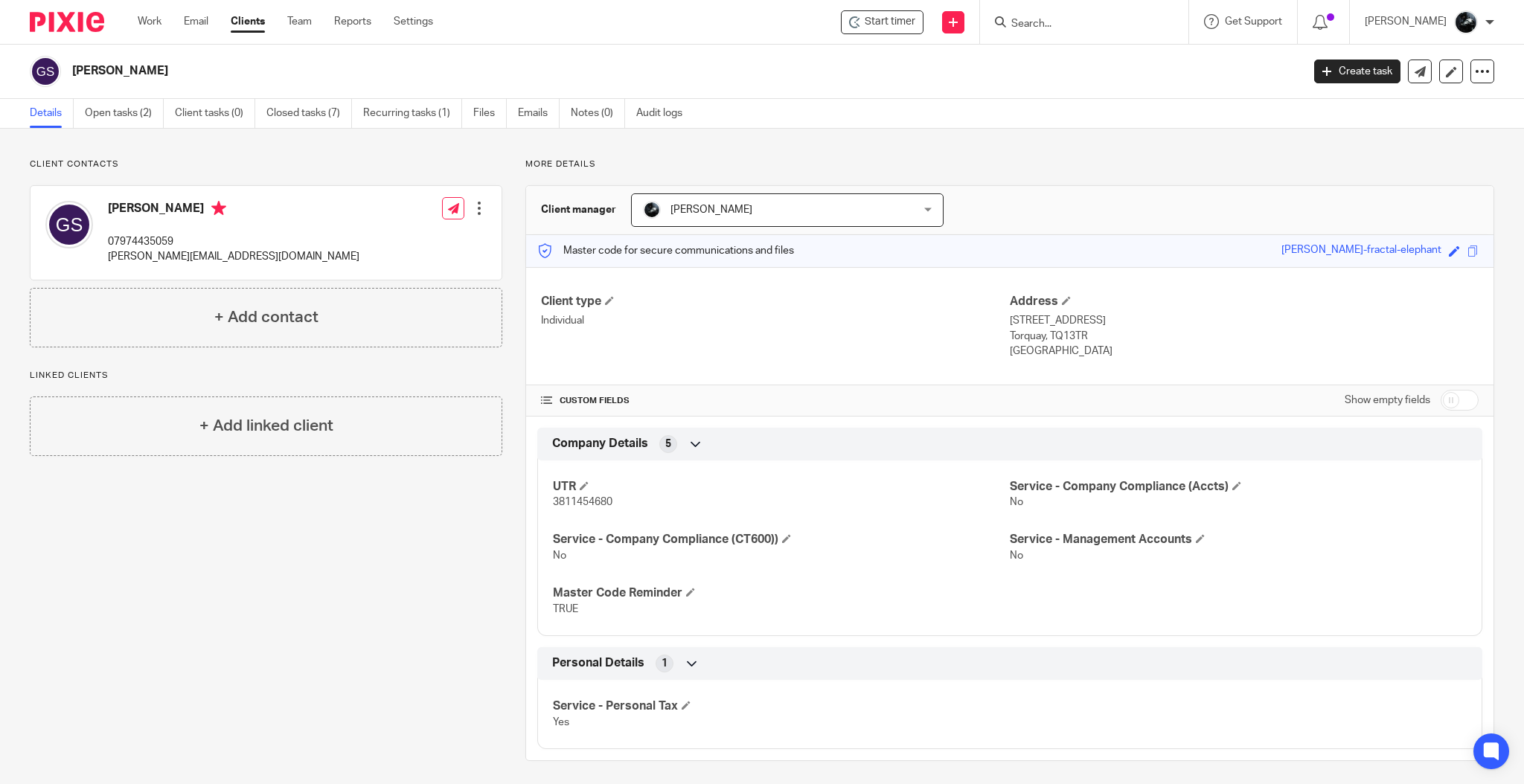
click at [1086, 23] on input "Search" at bounding box center [1077, 25] width 133 height 14
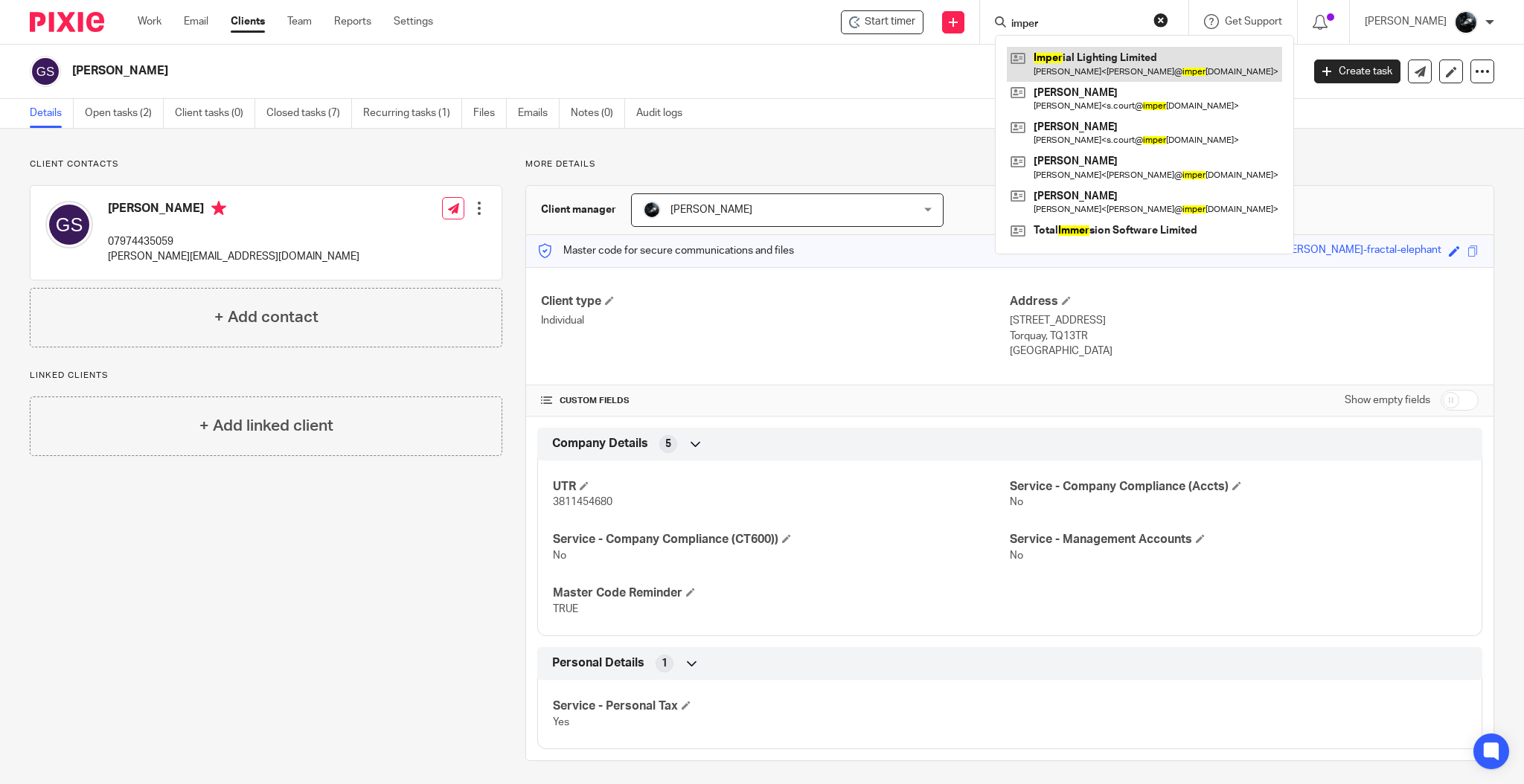
type input "imper"
click at [1139, 67] on link at bounding box center [1144, 64] width 275 height 34
